Goal: Information Seeking & Learning: Check status

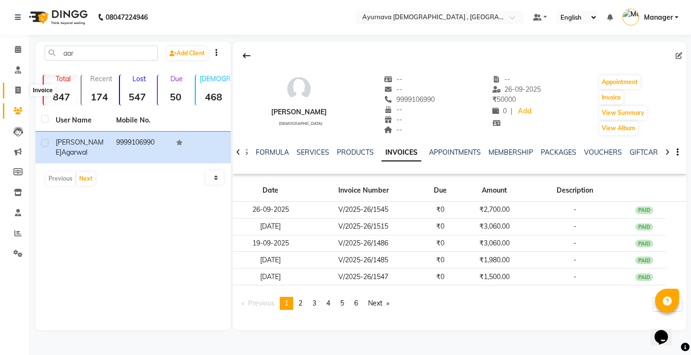
click at [17, 92] on icon at bounding box center [17, 89] width 5 height 7
select select "service"
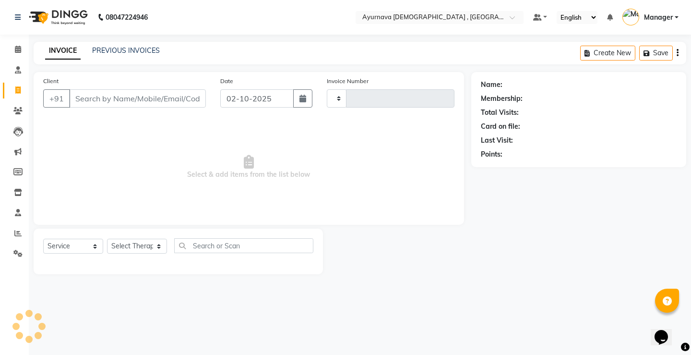
type input "1599"
select select "5587"
click at [91, 97] on input "Client" at bounding box center [137, 98] width 137 height 18
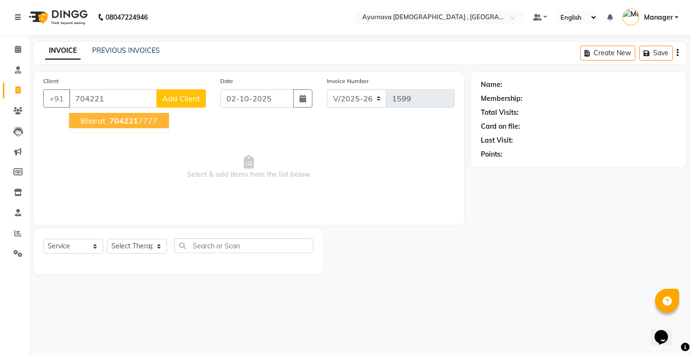
click at [138, 126] on button "Bharat 704221 7777" at bounding box center [119, 120] width 100 height 15
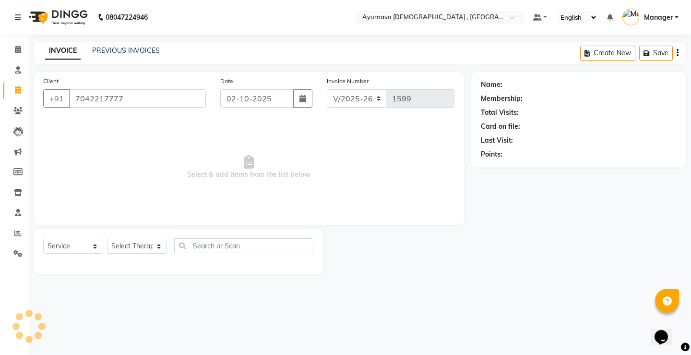
type input "7042217777"
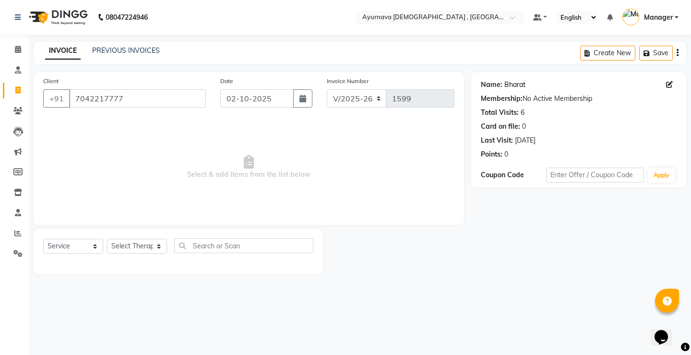
click at [518, 84] on link "Bharat" at bounding box center [515, 85] width 21 height 10
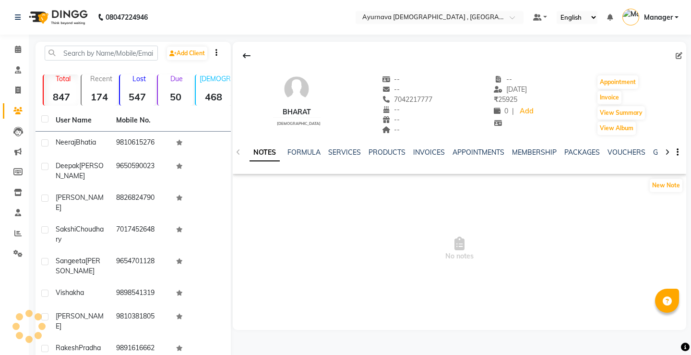
select select "en"
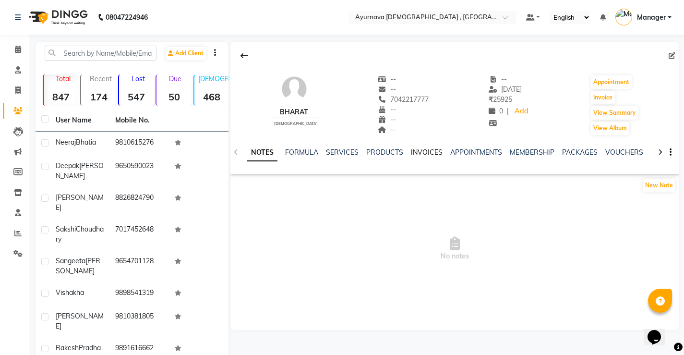
click at [421, 155] on link "INVOICES" at bounding box center [427, 152] width 32 height 9
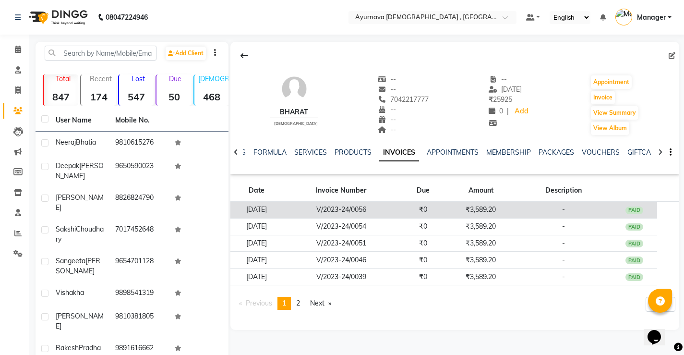
click at [491, 208] on td "₹3,589.20" at bounding box center [481, 210] width 69 height 17
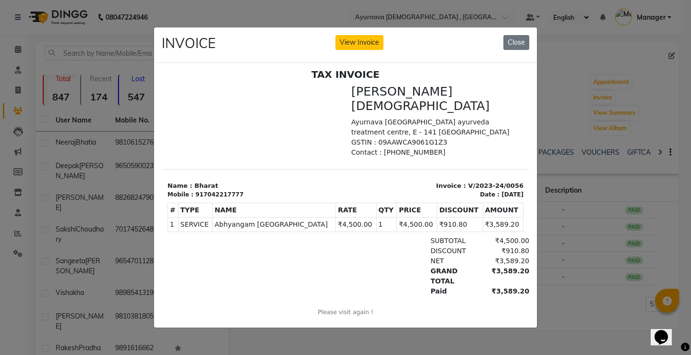
scroll to position [8, 0]
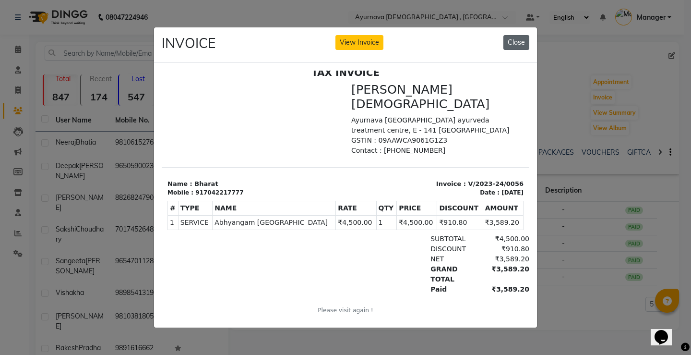
click at [518, 43] on button "Close" at bounding box center [517, 42] width 26 height 15
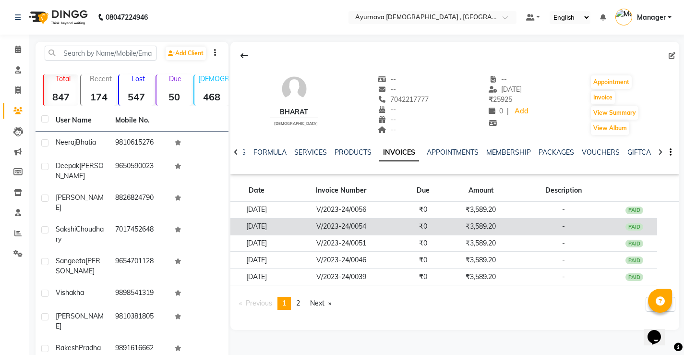
click at [508, 230] on td "₹3,589.20" at bounding box center [481, 226] width 69 height 17
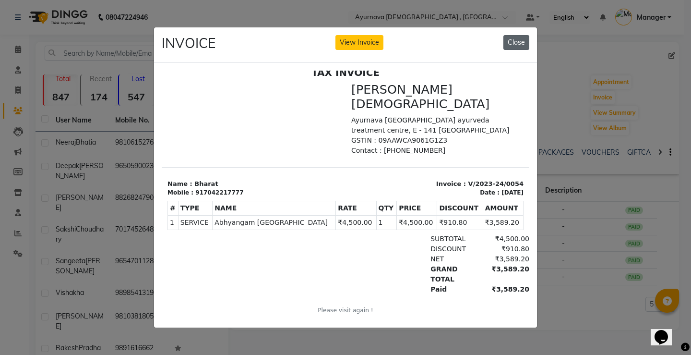
click at [520, 41] on button "Close" at bounding box center [517, 42] width 26 height 15
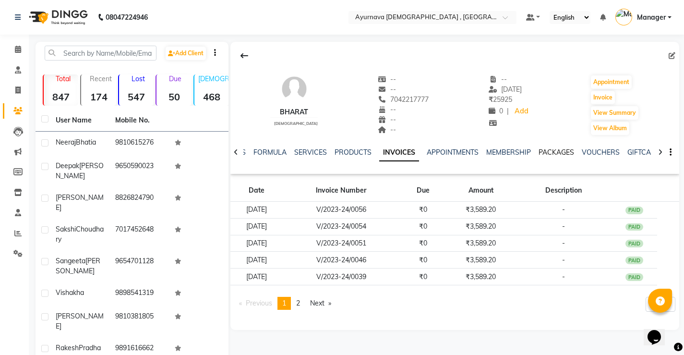
click at [551, 151] on link "PACKAGES" at bounding box center [557, 152] width 36 height 9
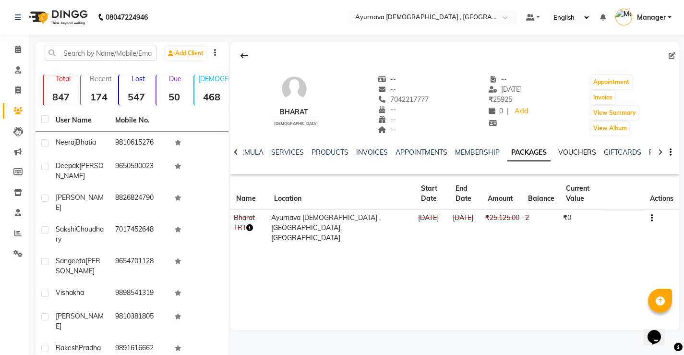
click at [558, 150] on link "VOUCHERS" at bounding box center [577, 152] width 38 height 9
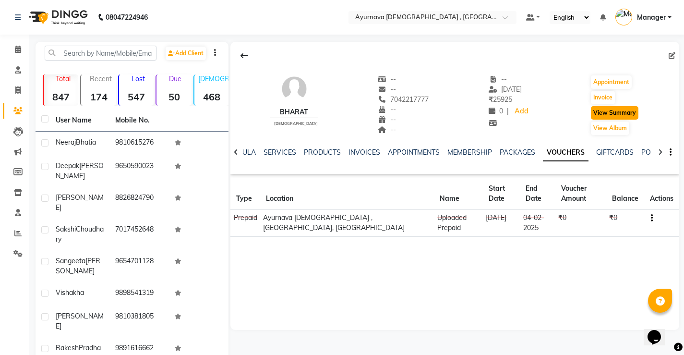
click at [609, 115] on button "View Summary" at bounding box center [615, 112] width 48 height 13
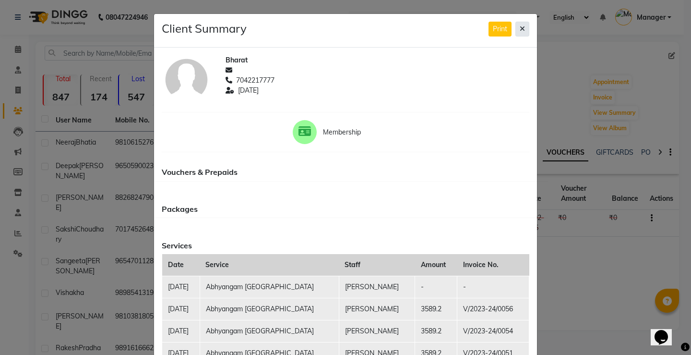
click at [518, 32] on button at bounding box center [523, 29] width 14 height 15
